Goal: Navigation & Orientation: Find specific page/section

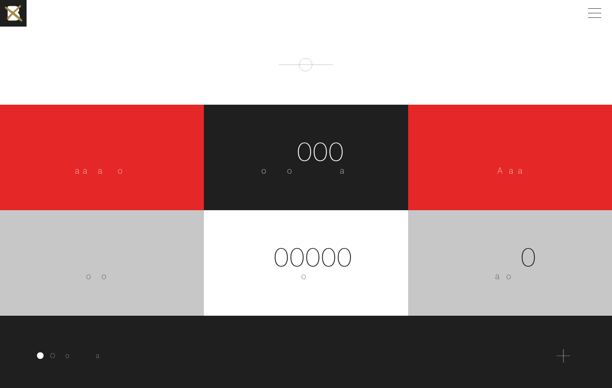
scroll to position [1217, 0]
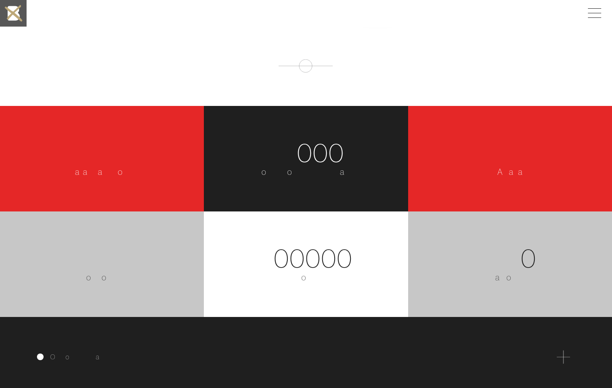
click at [10, 15] on img at bounding box center [13, 13] width 27 height 27
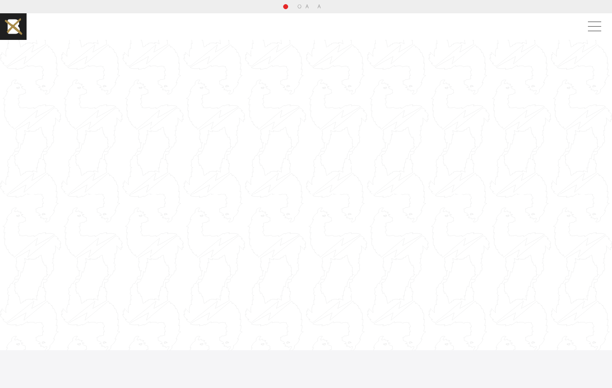
click at [304, 138] on div at bounding box center [306, 195] width 612 height 344
click at [591, 25] on span at bounding box center [592, 26] width 19 height 15
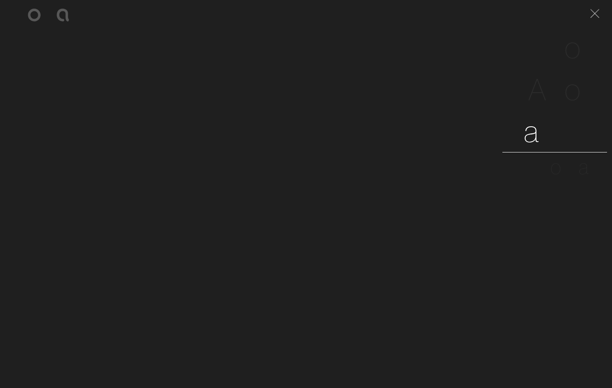
click at [545, 135] on span "r" at bounding box center [545, 131] width 10 height 38
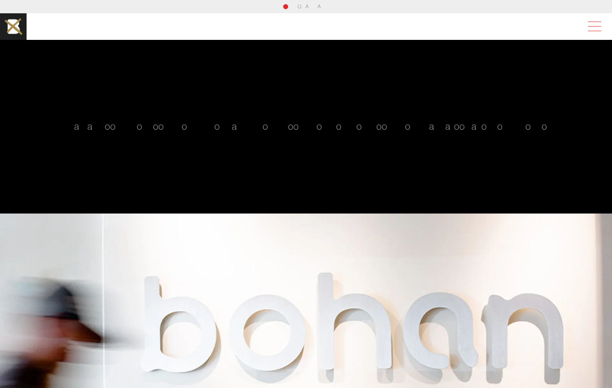
click at [598, 27] on span at bounding box center [592, 26] width 19 height 15
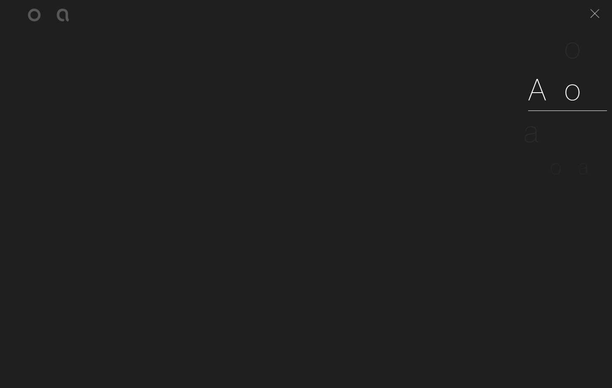
click at [548, 89] on span "b" at bounding box center [556, 89] width 17 height 38
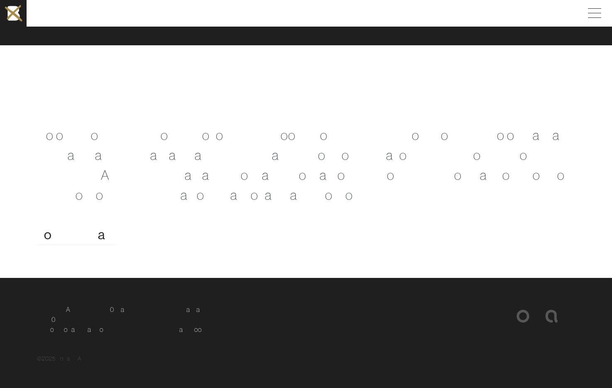
scroll to position [1570, 0]
